Goal: Submit feedback/report problem: Submit feedback/report problem

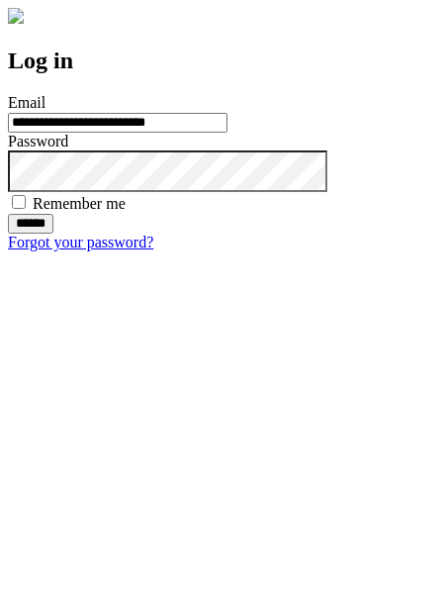
click at [53, 234] on input "******" at bounding box center [31, 224] width 46 height 20
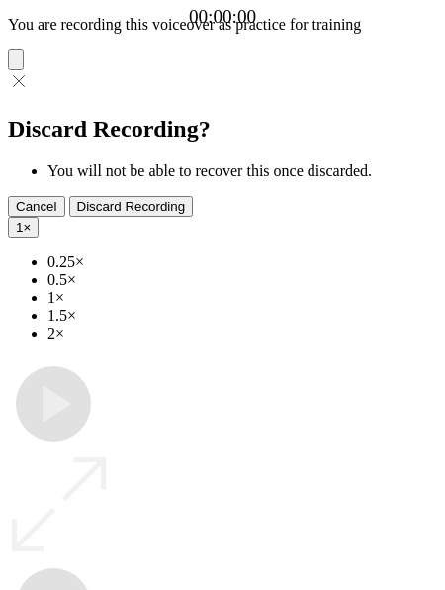
type input "**********"
